Goal: Transaction & Acquisition: Subscribe to service/newsletter

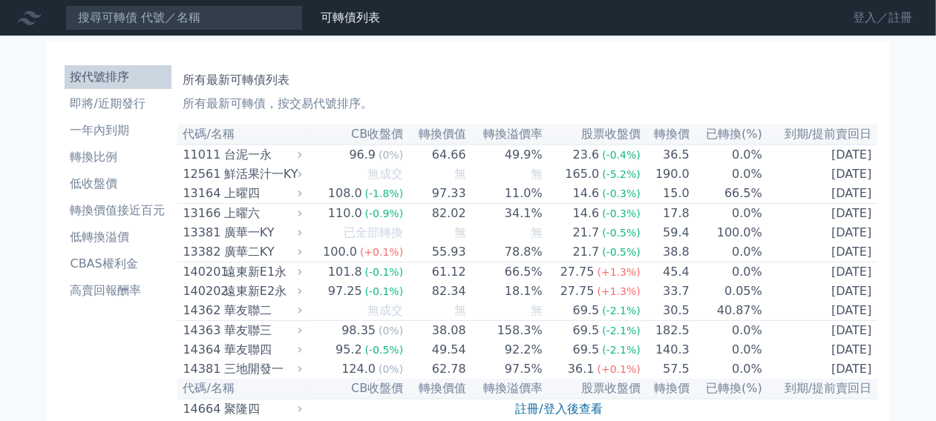
click at [860, 22] on link "登入／註冊" at bounding box center [882, 18] width 83 height 24
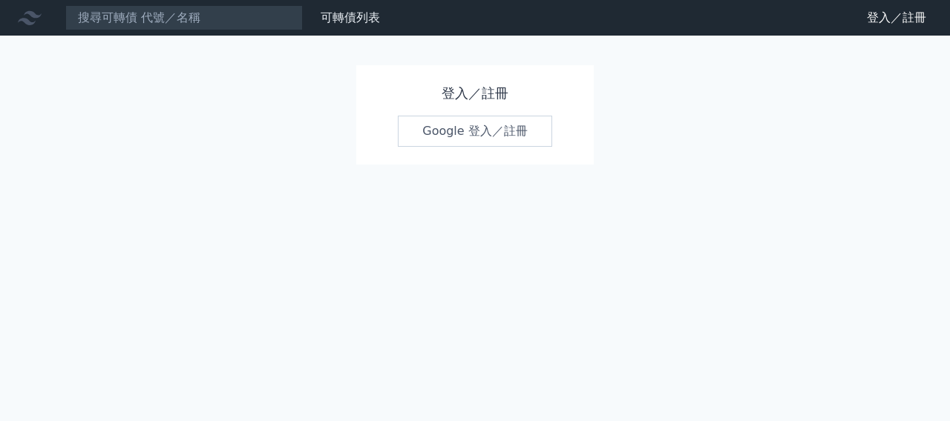
click at [475, 147] on link "Google 登入／註冊" at bounding box center [475, 131] width 154 height 31
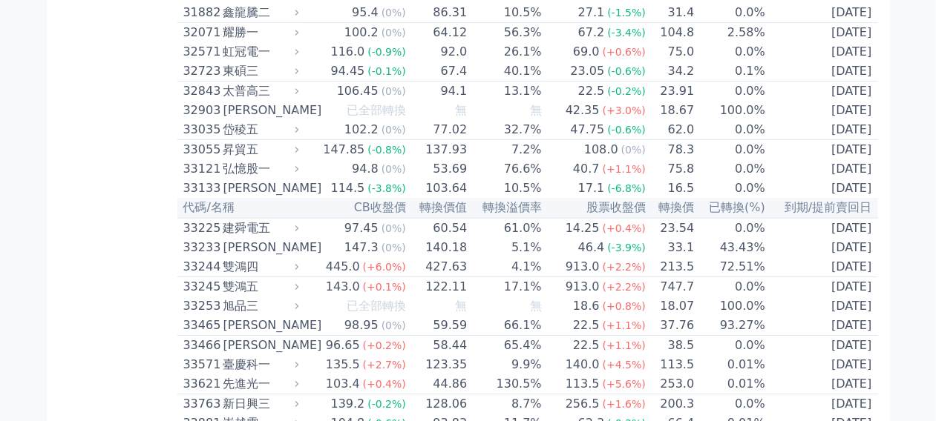
scroll to position [2473, 0]
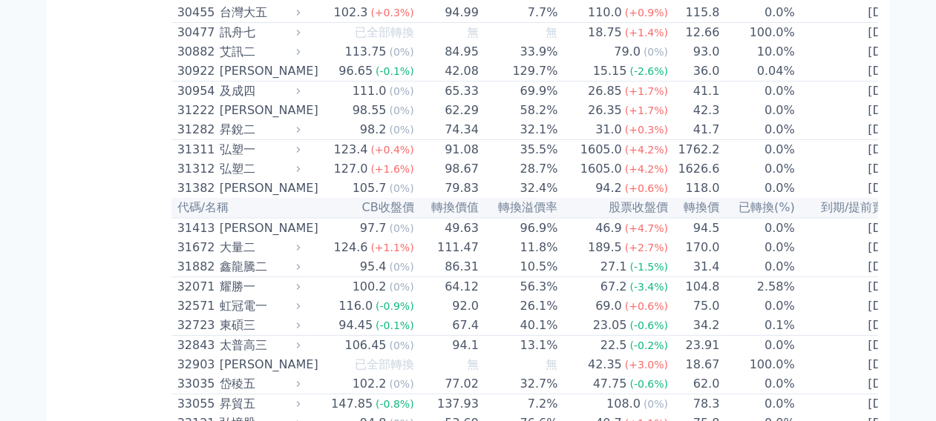
scroll to position [2702, 0]
